Goal: Task Accomplishment & Management: Use online tool/utility

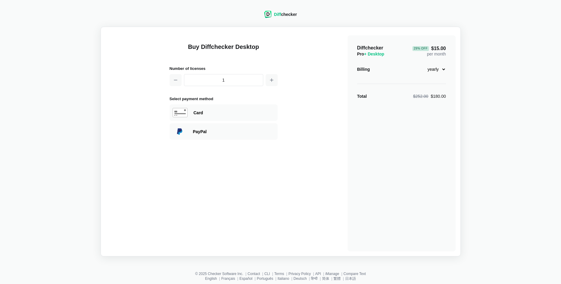
click at [285, 14] on div "Diff checker" at bounding box center [285, 14] width 23 height 6
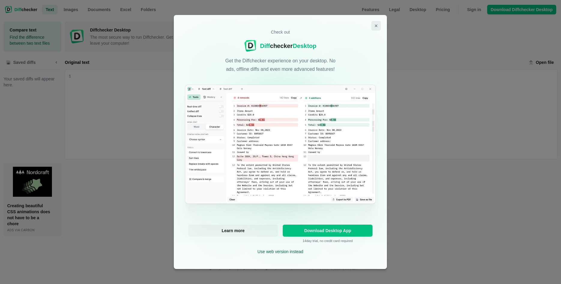
click at [377, 26] on icon "Close modal" at bounding box center [376, 25] width 5 height 5
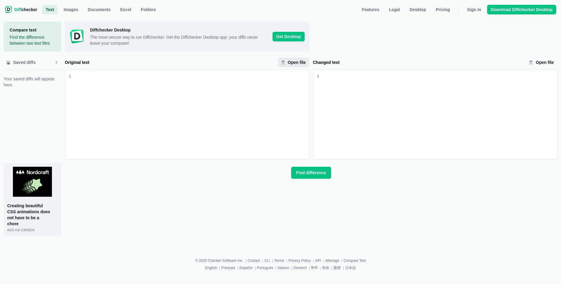
click at [298, 65] on span "Open file" at bounding box center [297, 62] width 20 height 6
click at [298, 65] on input "Open file" at bounding box center [293, 63] width 31 height 10
click at [502, 12] on span "Download Diffchecker Desktop" at bounding box center [522, 10] width 64 height 6
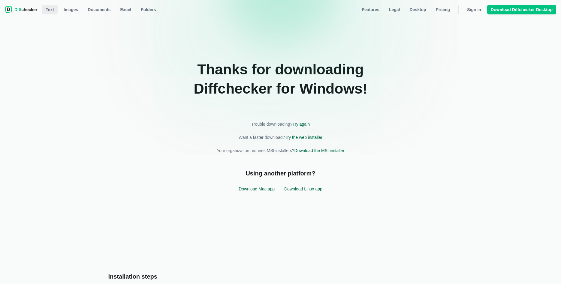
click at [50, 9] on span "Text" at bounding box center [49, 10] width 11 height 6
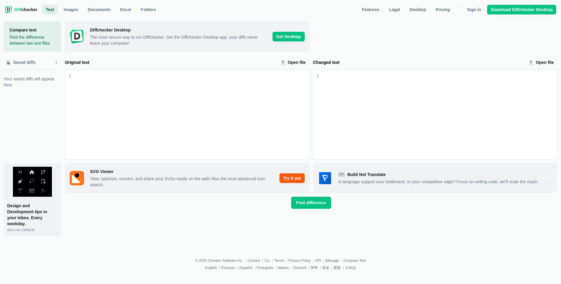
click at [170, 58] on div "Original text Open file" at bounding box center [187, 63] width 245 height 10
click at [477, 10] on span "Sign in" at bounding box center [474, 10] width 17 height 6
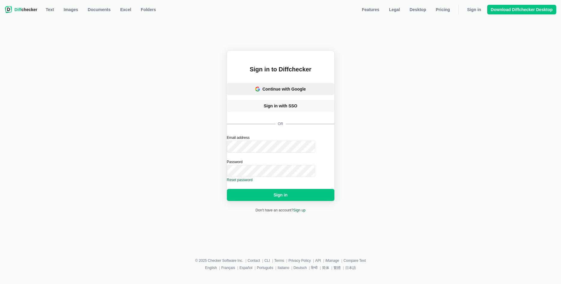
click at [318, 87] on button "Continue with Google" at bounding box center [280, 89] width 107 height 12
